Goal: Information Seeking & Learning: Check status

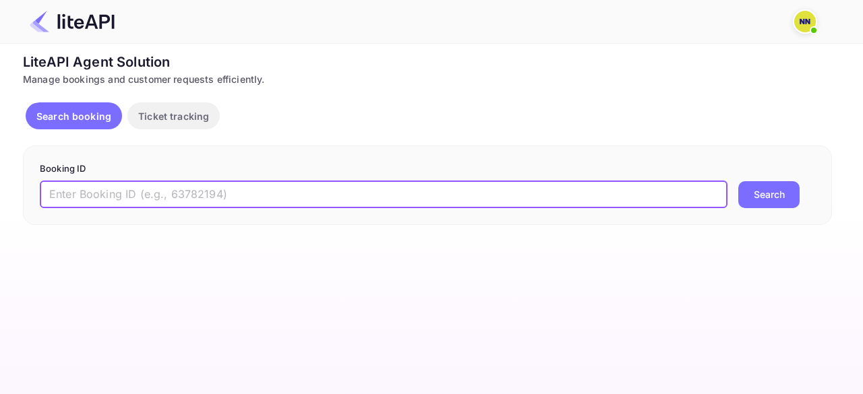
click at [232, 198] on input "text" at bounding box center [384, 194] width 688 height 27
paste input "8126557"
type input "8126557"
click at [767, 195] on button "Search" at bounding box center [768, 194] width 61 height 27
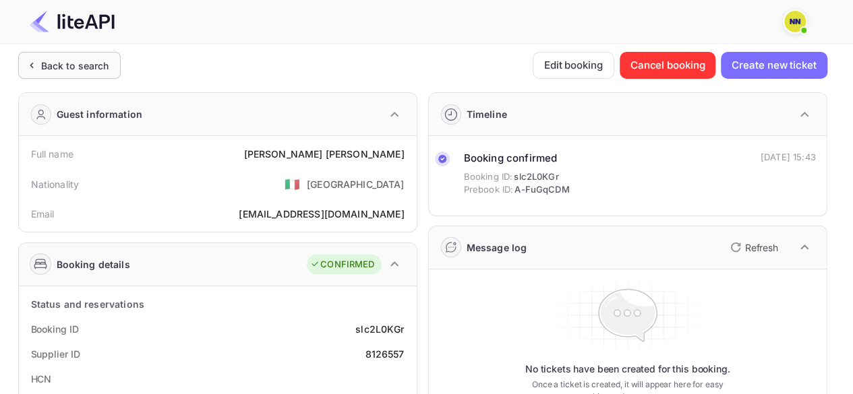
click at [24, 65] on icon at bounding box center [31, 65] width 14 height 13
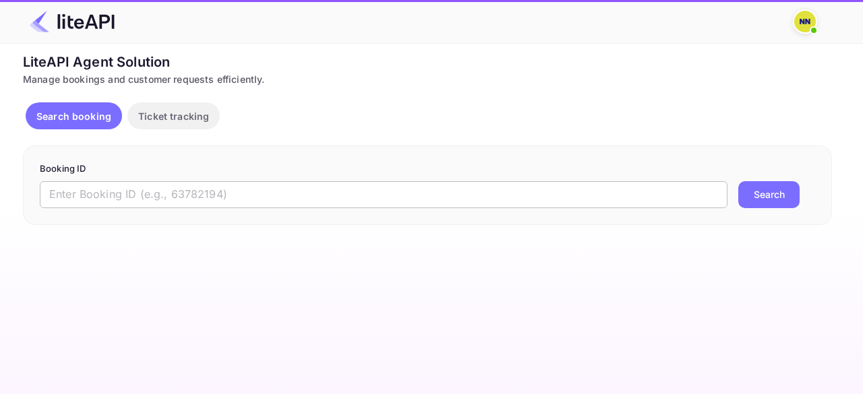
click at [115, 192] on input "text" at bounding box center [384, 194] width 688 height 27
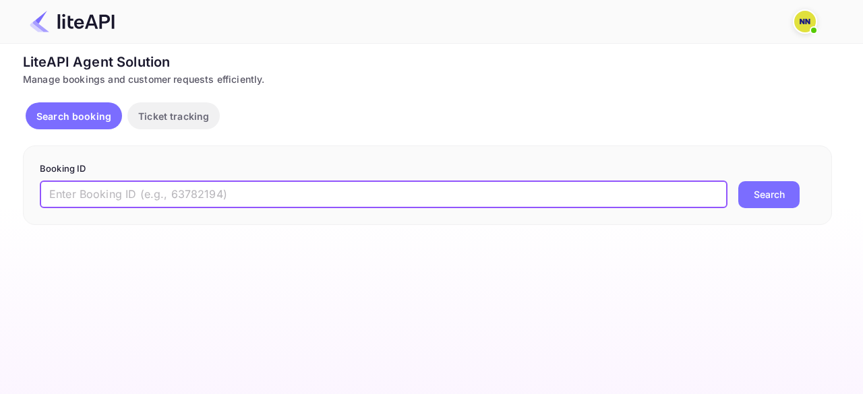
paste input "7990420"
type input "7990420"
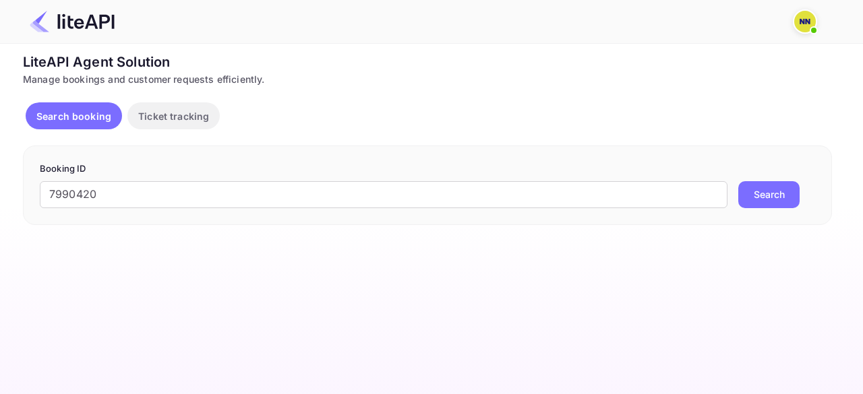
click at [754, 200] on button "Search" at bounding box center [768, 194] width 61 height 27
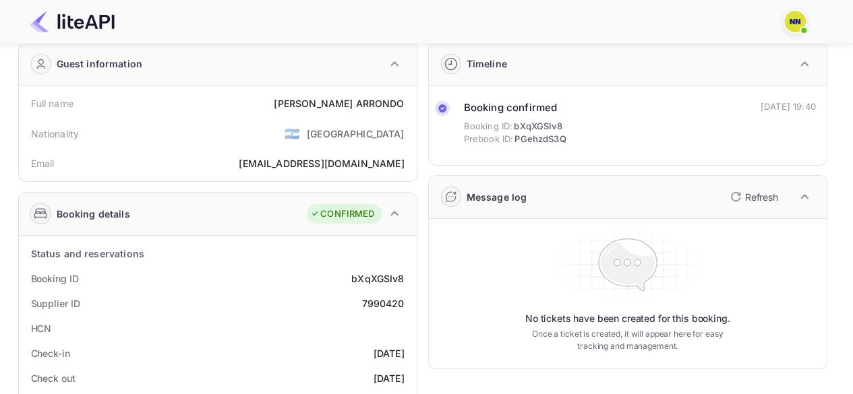
scroll to position [67, 0]
